Goal: Task Accomplishment & Management: Complete application form

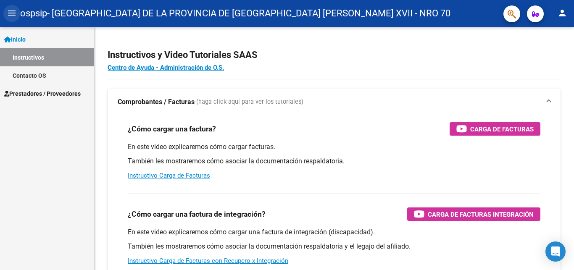
click at [11, 12] on mat-icon "menu" at bounding box center [12, 13] width 10 height 10
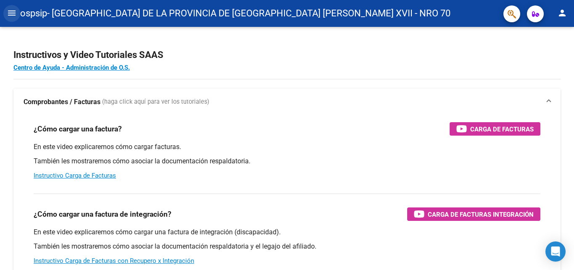
click at [8, 13] on mat-icon "menu" at bounding box center [12, 13] width 10 height 10
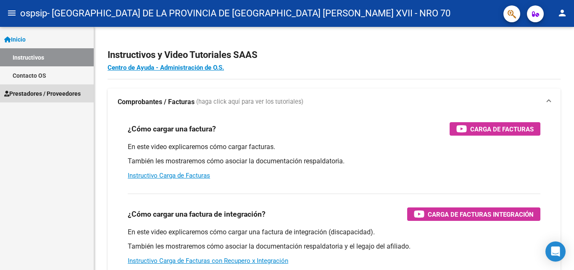
click at [51, 86] on link "Prestadores / Proveedores" at bounding box center [47, 94] width 94 height 18
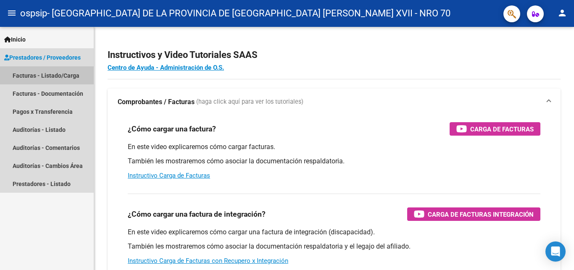
click at [45, 73] on link "Facturas - Listado/Carga" at bounding box center [47, 75] width 94 height 18
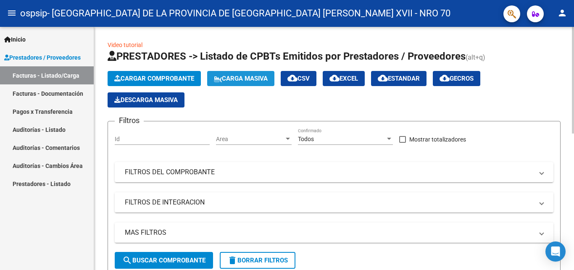
click at [249, 72] on button "Carga Masiva" at bounding box center [240, 78] width 67 height 15
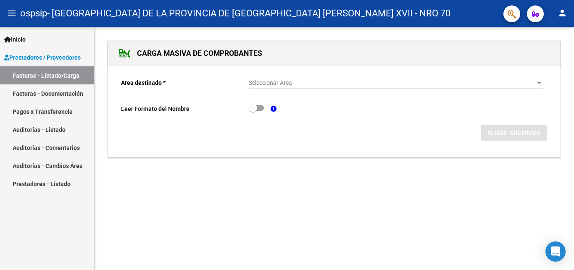
click at [281, 86] on span "Seleccionar Area" at bounding box center [392, 82] width 287 height 7
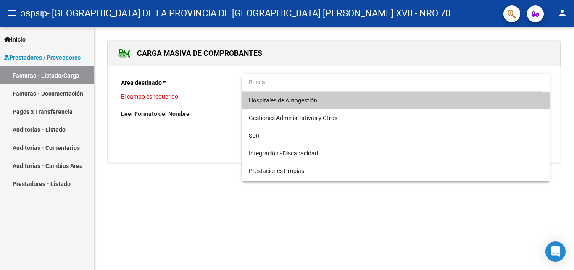
click at [28, 58] on div at bounding box center [287, 135] width 574 height 270
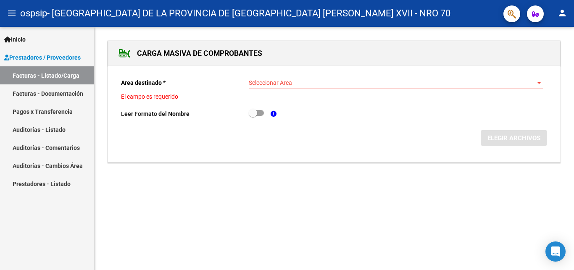
click at [39, 76] on link "Facturas - Listado/Carga" at bounding box center [47, 75] width 94 height 18
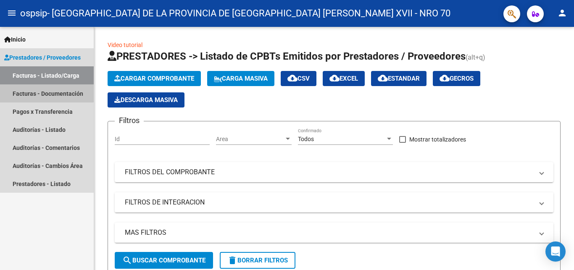
click at [34, 90] on link "Facturas - Documentación" at bounding box center [47, 94] width 94 height 18
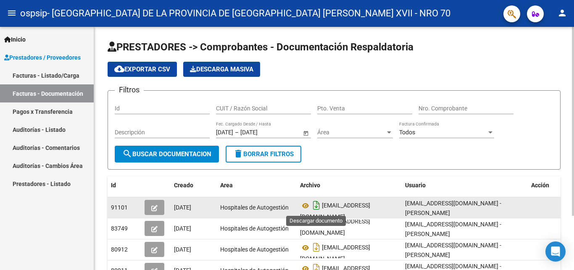
click at [319, 206] on icon "Descargar documento" at bounding box center [316, 205] width 11 height 13
click at [316, 209] on icon "Descargar documento" at bounding box center [316, 205] width 11 height 13
click at [134, 111] on input "Id" at bounding box center [162, 108] width 95 height 7
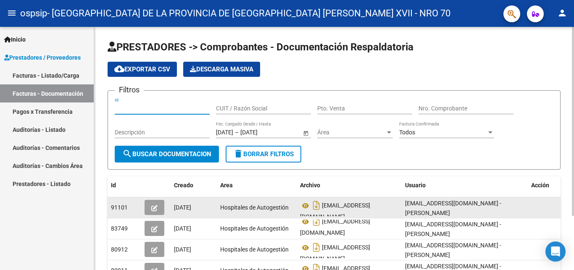
click at [141, 108] on input "Id" at bounding box center [162, 108] width 95 height 7
drag, startPoint x: 164, startPoint y: 108, endPoint x: 107, endPoint y: 111, distance: 56.4
click at [115, 111] on input "Id" at bounding box center [162, 108] width 95 height 7
click at [253, 113] on div "CUIT / Razón Social" at bounding box center [263, 106] width 95 height 17
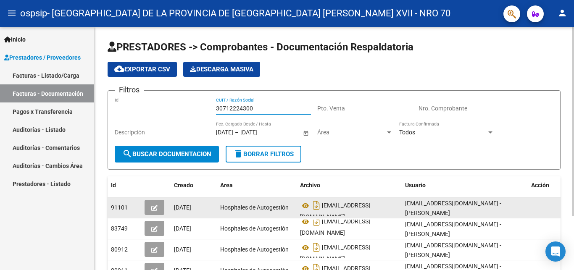
type input "30712224300"
click at [356, 103] on div "Pto. Venta" at bounding box center [364, 106] width 95 height 17
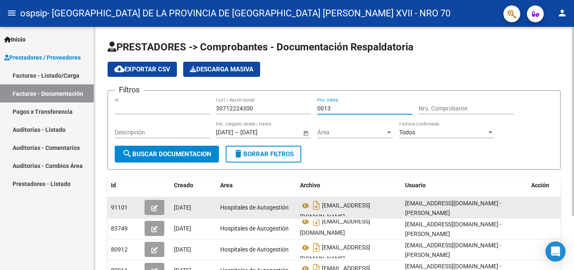
type input "0013"
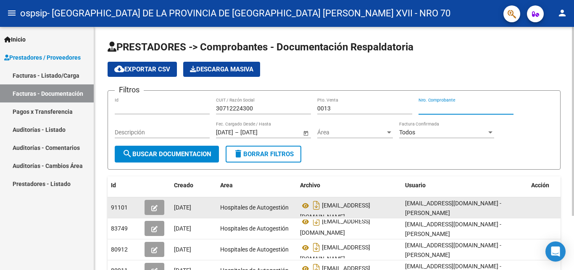
click at [433, 105] on input "Nro. Comprobante" at bounding box center [466, 108] width 95 height 7
type input "00000795"
click at [167, 140] on div "Descripción" at bounding box center [162, 133] width 95 height 24
click at [161, 126] on div "Descripción" at bounding box center [162, 129] width 95 height 17
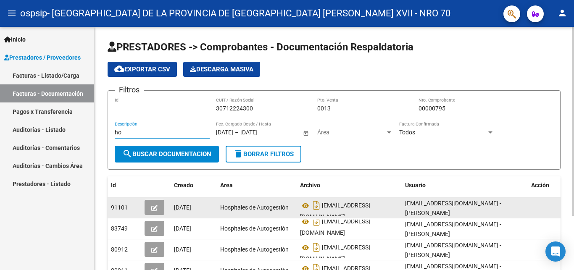
type input "h"
click at [389, 134] on div at bounding box center [390, 132] width 8 height 7
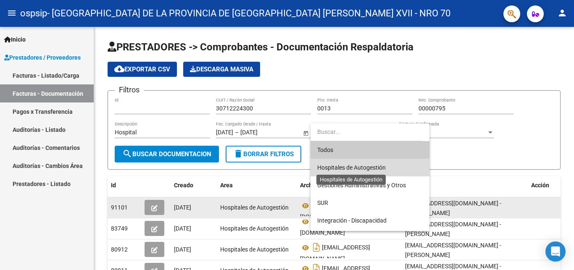
click at [377, 167] on span "Hospitales de Autogestión" at bounding box center [351, 167] width 69 height 7
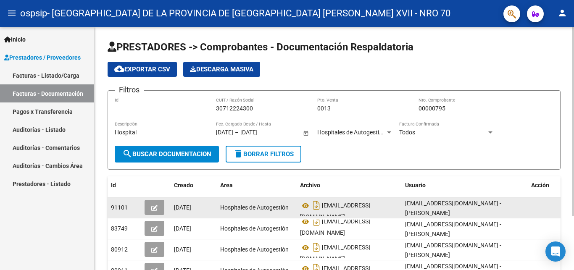
click at [445, 137] on div "Todos Factura Confirmada" at bounding box center [446, 129] width 95 height 17
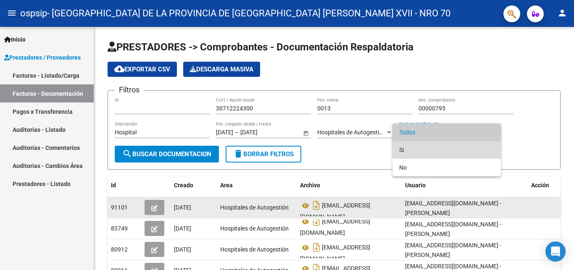
click at [436, 145] on span "Si" at bounding box center [446, 150] width 95 height 18
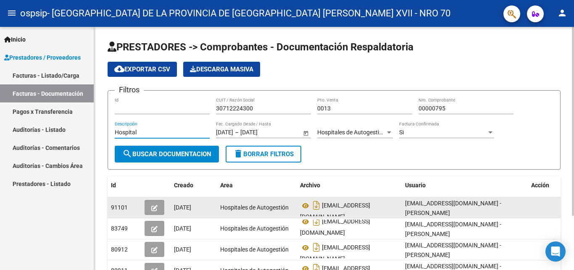
click at [166, 134] on input "Hospital" at bounding box center [162, 132] width 95 height 7
type input "Hospital [GEOGRAPHIC_DATA]"
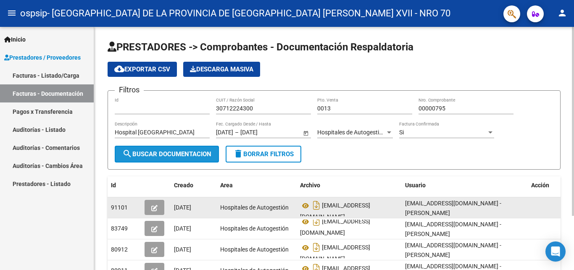
click at [194, 152] on span "search Buscar Documentacion" at bounding box center [166, 155] width 89 height 8
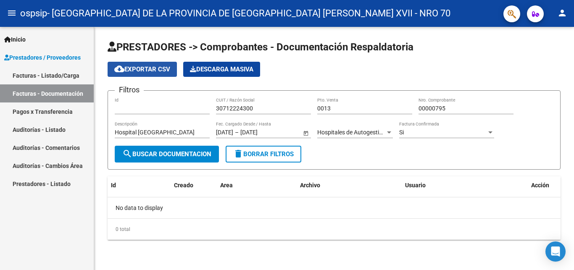
click at [136, 69] on span "cloud_download Exportar CSV" at bounding box center [142, 70] width 56 height 8
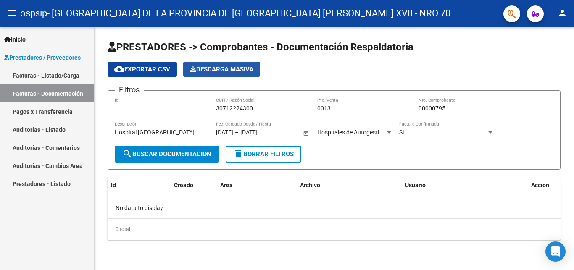
click at [229, 69] on span "Descarga Masiva" at bounding box center [221, 70] width 63 height 8
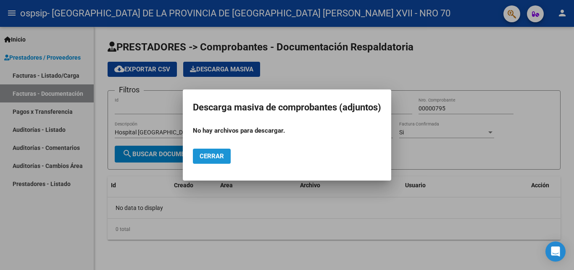
click at [213, 160] on span "Cerrar" at bounding box center [212, 157] width 24 height 8
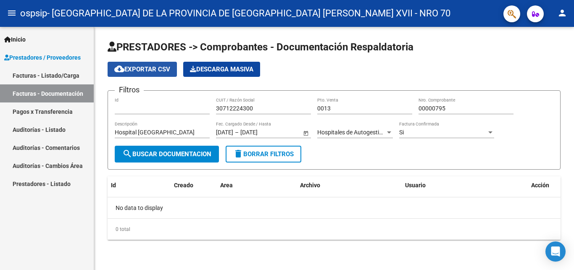
click at [154, 71] on span "cloud_download Exportar CSV" at bounding box center [142, 70] width 56 height 8
click at [521, 161] on form "Filtros Id 30712224300 CUIT / Razón Social 0013 Pto. Venta 00000795 Nro. [GEOGR…" at bounding box center [334, 129] width 453 height 79
click at [132, 212] on div "No data to display" at bounding box center [334, 208] width 453 height 21
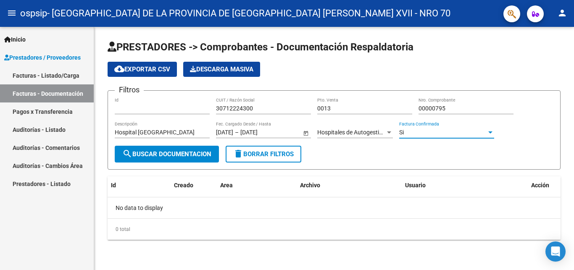
click at [480, 133] on div "Si" at bounding box center [442, 132] width 87 height 7
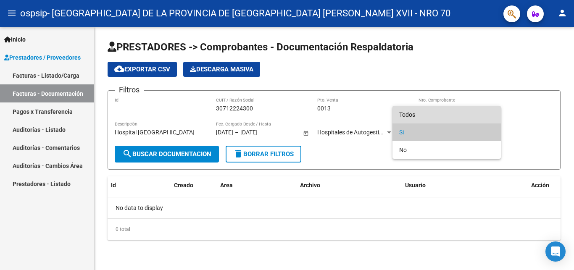
click at [437, 117] on span "Todos" at bounding box center [446, 115] width 95 height 18
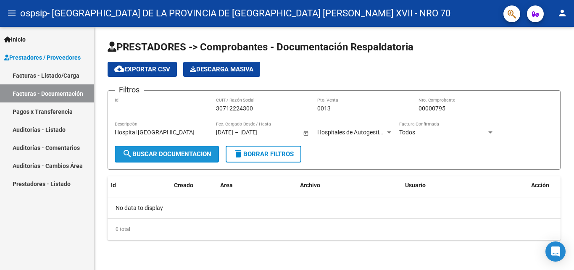
click at [140, 158] on button "search Buscar Documentacion" at bounding box center [167, 154] width 104 height 17
click at [137, 155] on span "search Buscar Documentacion" at bounding box center [166, 155] width 89 height 8
click at [127, 192] on datatable-header-cell "Id" at bounding box center [125, 186] width 34 height 18
click at [123, 206] on div "No data to display" at bounding box center [334, 208] width 453 height 21
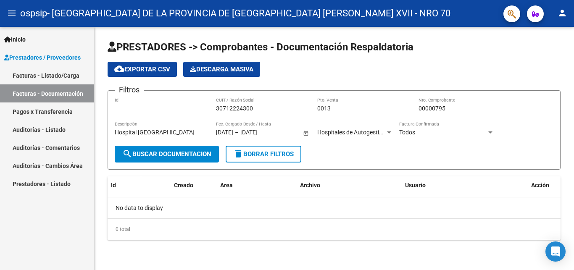
click at [140, 188] on span at bounding box center [139, 186] width 4 height 18
click at [170, 152] on span "search Buscar Documentacion" at bounding box center [166, 155] width 89 height 8
click at [544, 181] on div "Acción" at bounding box center [548, 186] width 35 height 10
click at [135, 157] on span "search Buscar Documentacion" at bounding box center [166, 155] width 89 height 8
drag, startPoint x: 123, startPoint y: 108, endPoint x: 106, endPoint y: 110, distance: 17.3
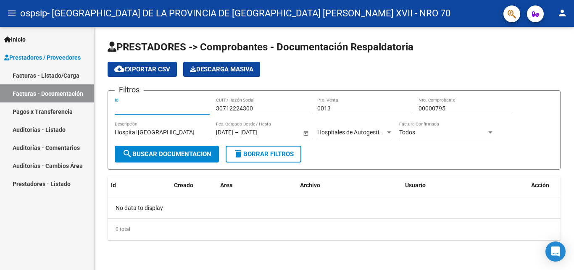
click at [115, 110] on input "Id" at bounding box center [162, 108] width 95 height 7
type input "90026"
click at [152, 153] on span "search Buscar Documentacion" at bounding box center [166, 155] width 89 height 8
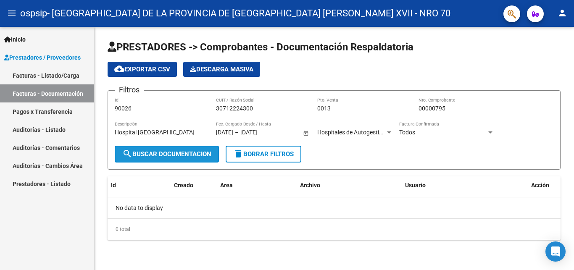
click at [152, 153] on span "search Buscar Documentacion" at bounding box center [166, 155] width 89 height 8
click at [330, 49] on span "PRESTADORES -> Comprobantes - Documentación Respaldatoria" at bounding box center [261, 47] width 306 height 12
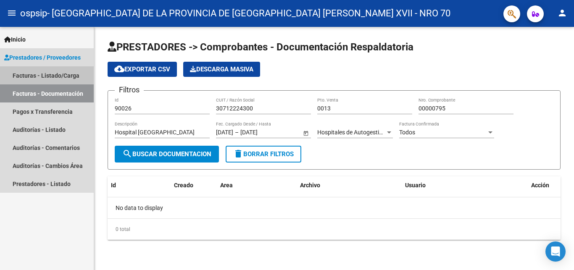
click at [30, 75] on link "Facturas - Listado/Carga" at bounding box center [47, 75] width 94 height 18
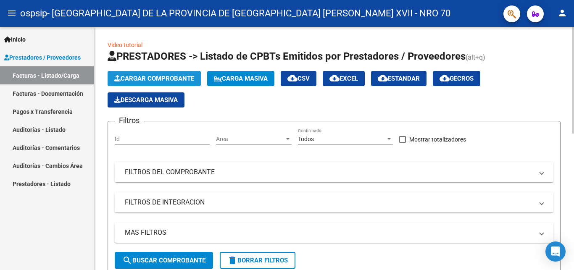
click at [154, 80] on span "Cargar Comprobante" at bounding box center [154, 79] width 80 height 8
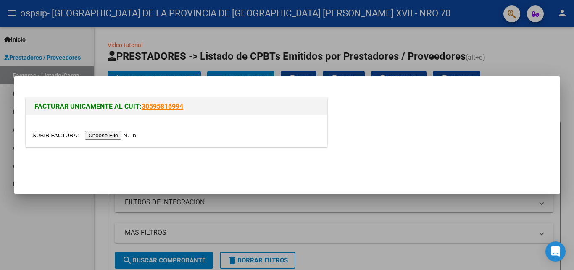
click at [48, 132] on input "file" at bounding box center [85, 135] width 106 height 9
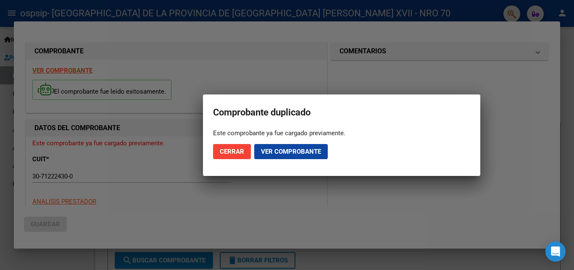
drag, startPoint x: 269, startPoint y: 154, endPoint x: 257, endPoint y: 195, distance: 42.4
click at [257, 195] on div "COMPROBANTE VER COMPROBANTE El comprobante fue leído exitosamente. DATOS DEL CO…" at bounding box center [287, 135] width 574 height 270
click at [228, 147] on button "Cerrar" at bounding box center [232, 151] width 38 height 15
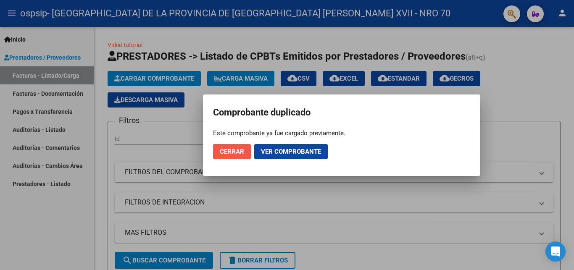
click at [240, 155] on span "Cerrar" at bounding box center [232, 152] width 24 height 8
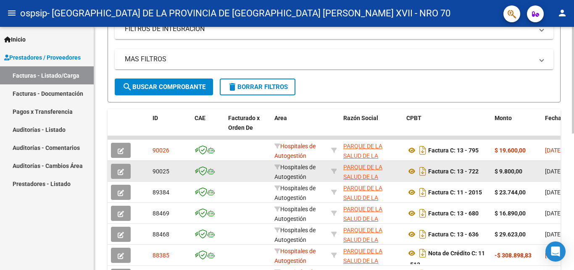
scroll to position [257, 0]
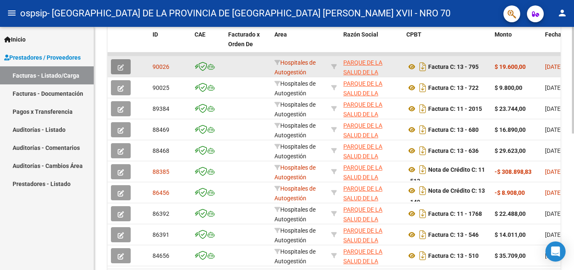
click at [124, 65] on icon "button" at bounding box center [121, 67] width 6 height 6
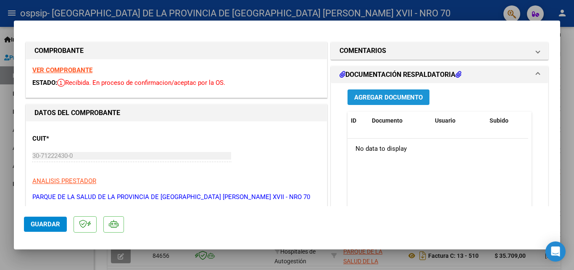
click at [405, 94] on span "Agregar Documento" at bounding box center [388, 97] width 69 height 8
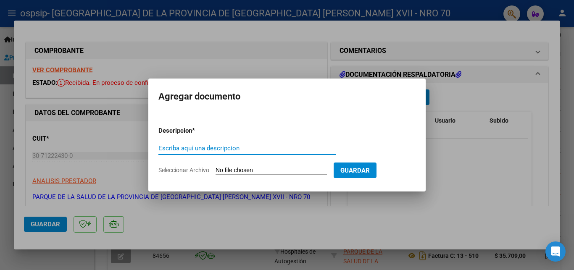
click at [212, 148] on input "Escriba aquí una descripcion" at bounding box center [246, 149] width 177 height 8
drag, startPoint x: 240, startPoint y: 170, endPoint x: 239, endPoint y: 201, distance: 31.1
click at [239, 201] on div "COMPROBANTE VER COMPROBANTE ESTADO: Recibida. En proceso de confirmacion/acepta…" at bounding box center [287, 135] width 574 height 270
click at [263, 149] on input "documentacion respaldatoria" at bounding box center [246, 149] width 177 height 8
type input "documentacion respaldatoria ID 90026"
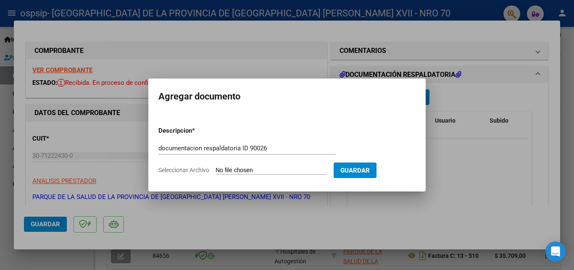
click at [232, 173] on input "Seleccionar Archivo" at bounding box center [271, 171] width 111 height 8
type input "C:\fakepath\FC N° 13-795.pdf"
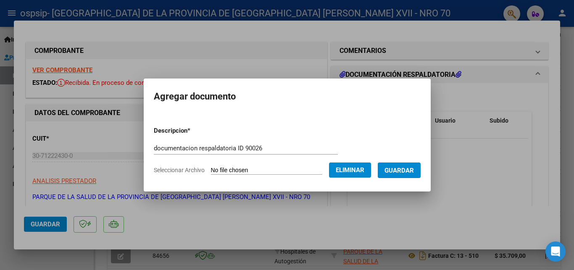
click at [392, 175] on button "Guardar" at bounding box center [399, 171] width 43 height 16
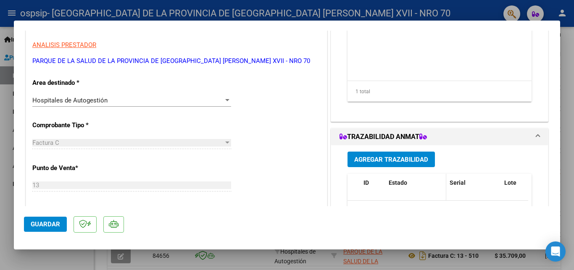
scroll to position [0, 0]
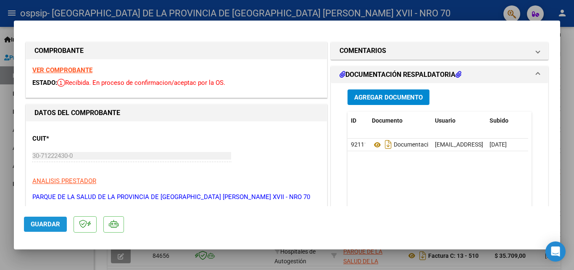
click at [49, 230] on button "Guardar" at bounding box center [45, 224] width 43 height 15
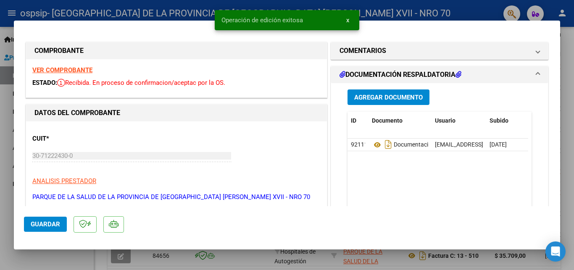
click at [567, 128] on div at bounding box center [287, 135] width 574 height 270
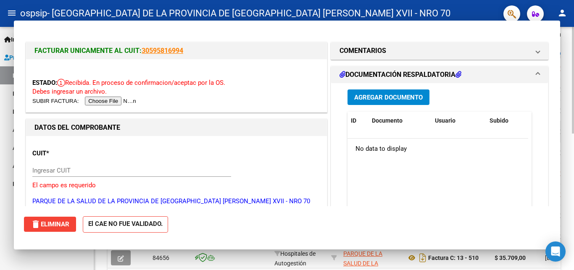
scroll to position [257, 0]
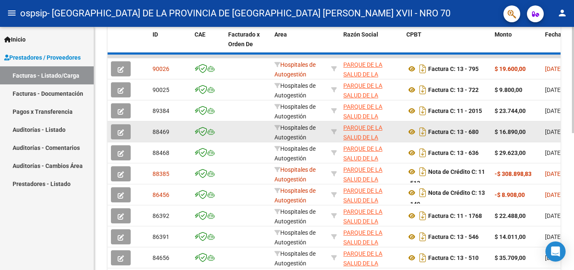
click at [558, 127] on datatable-body-cell "[DATE]" at bounding box center [561, 131] width 38 height 21
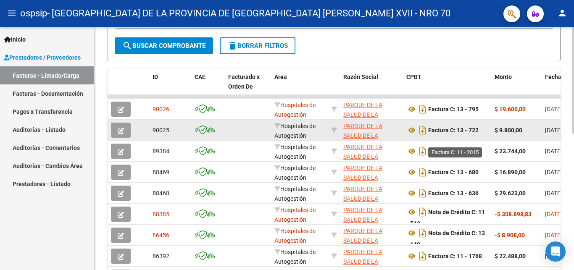
scroll to position [214, 0]
